Goal: Task Accomplishment & Management: Use online tool/utility

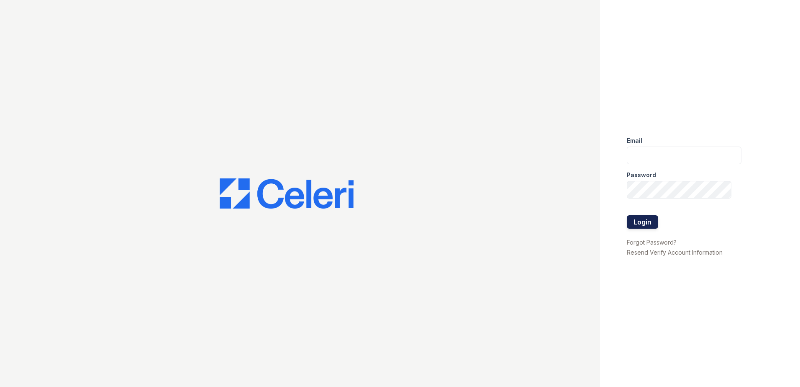
type input "MOlson@trinity-pm.com"
click at [638, 222] on button "Login" at bounding box center [642, 221] width 31 height 13
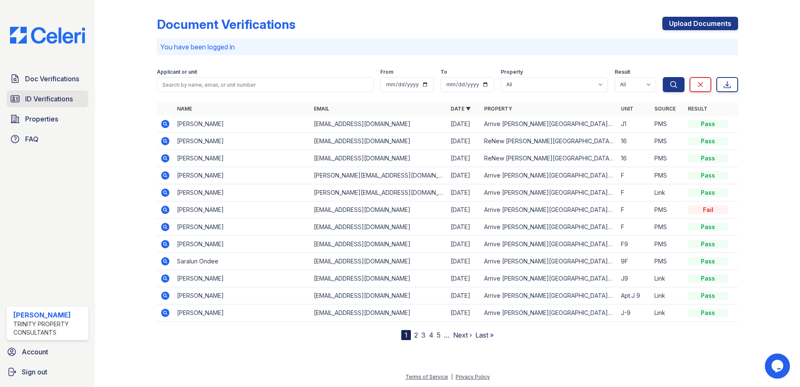
click at [50, 96] on span "ID Verifications" at bounding box center [49, 99] width 48 height 10
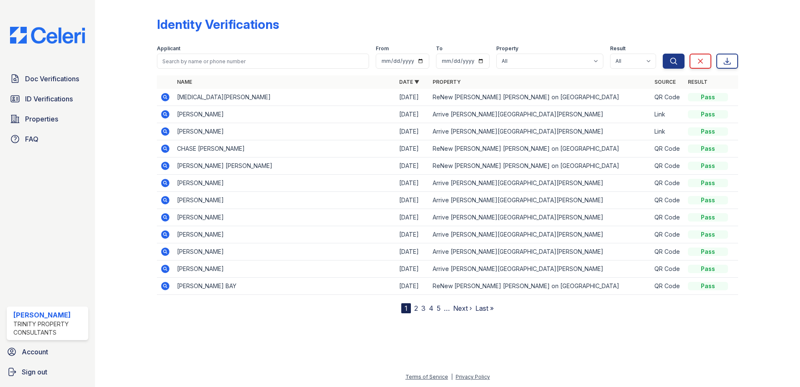
click at [144, 94] on div at bounding box center [132, 158] width 49 height 310
